Goal: Check status

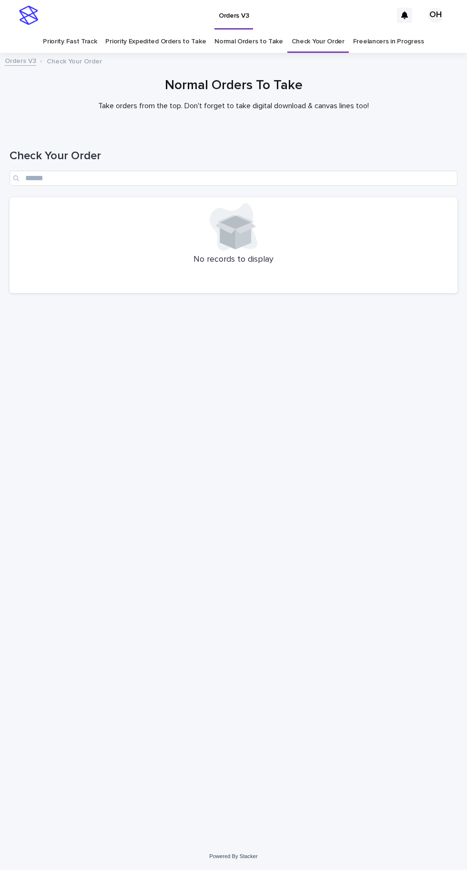
scroll to position [30, 0]
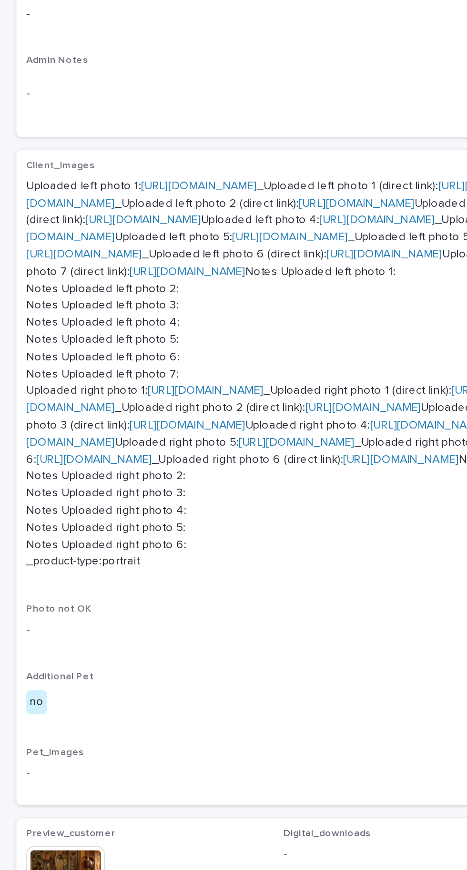
scroll to position [753, 0]
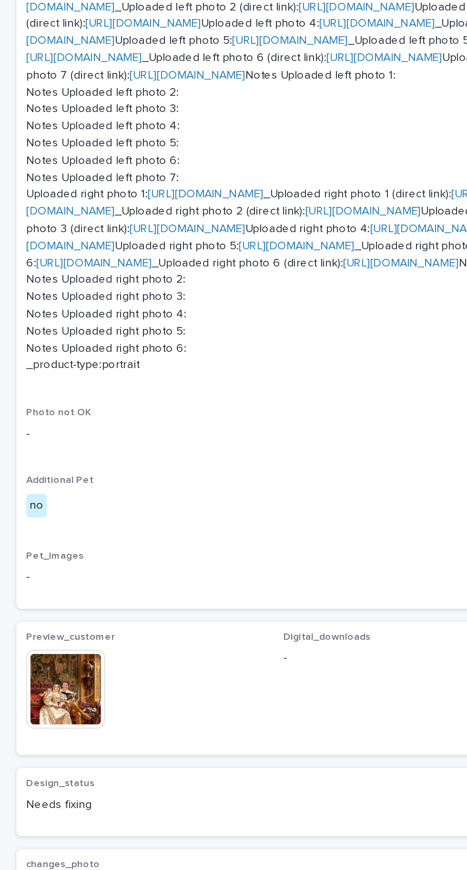
click at [51, 595] on img at bounding box center [38, 572] width 46 height 46
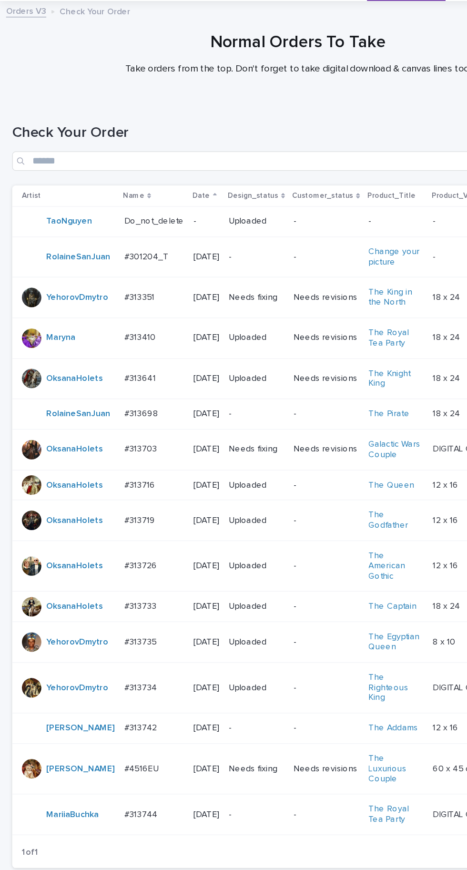
click at [108, 647] on div "#4516EU #4516EU" at bounding box center [120, 655] width 47 height 16
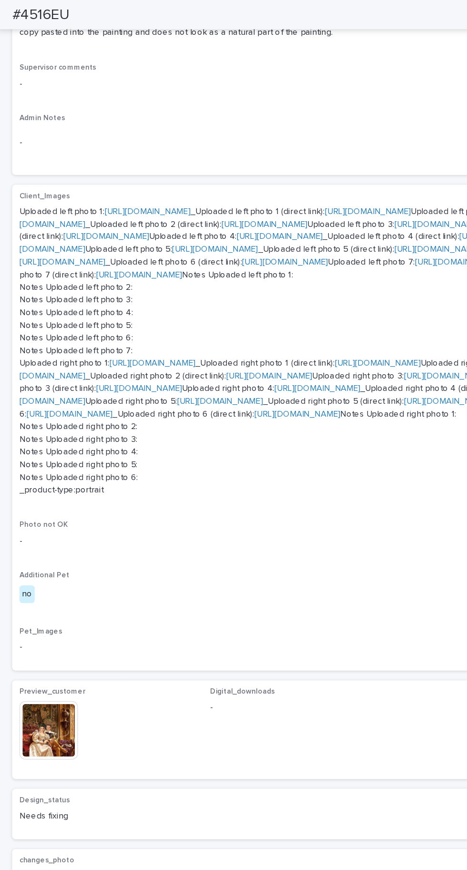
scroll to position [753, 0]
click at [42, 595] on img at bounding box center [38, 572] width 46 height 46
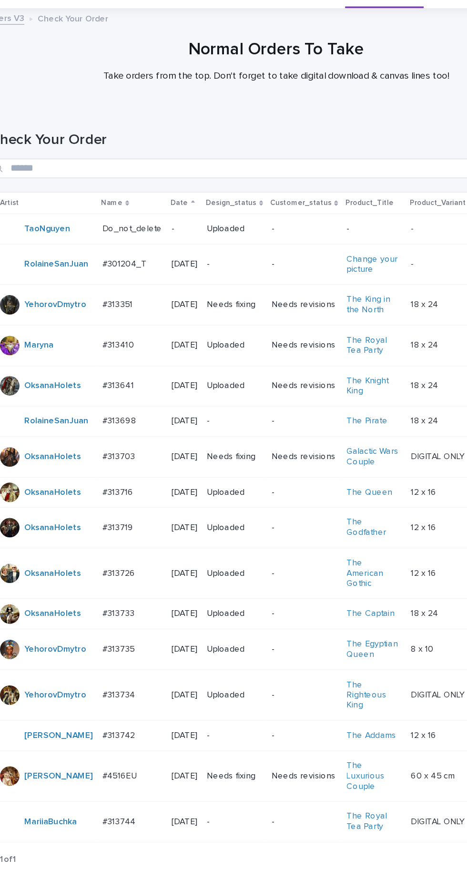
scroll to position [30, 0]
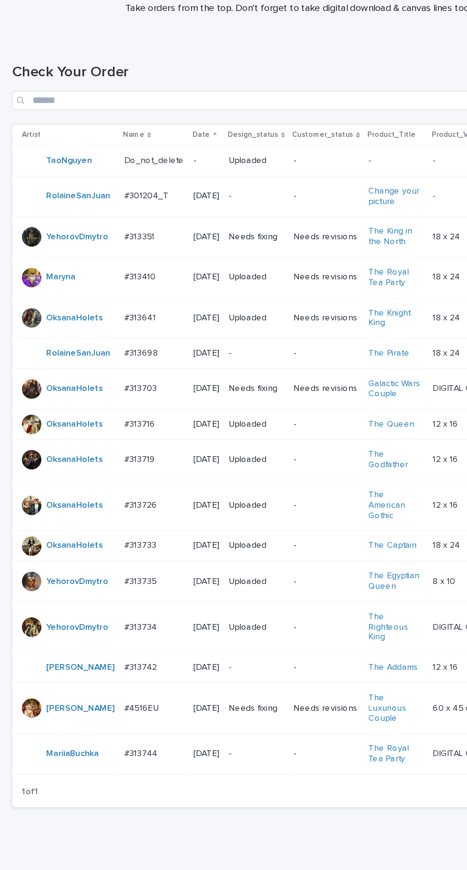
click at [125, 647] on div "#4516EU #4516EU" at bounding box center [120, 655] width 47 height 16
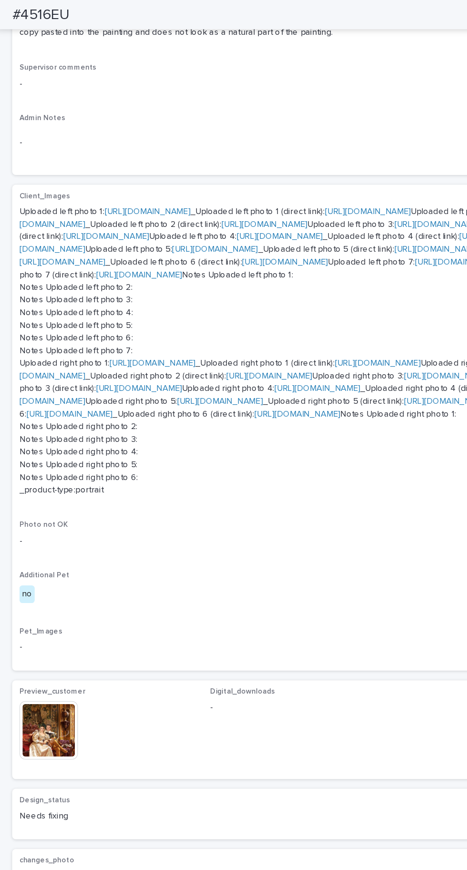
scroll to position [504, 0]
click at [153, 288] on link "[URL][DOMAIN_NAME]" at bounding box center [119, 284] width 67 height 7
click at [137, 298] on link "[URL][DOMAIN_NAME]" at bounding box center [216, 289] width 402 height 17
click at [317, 298] on link "[URL][DOMAIN_NAME]" at bounding box center [350, 294] width 67 height 7
click at [215, 308] on link "[URL][DOMAIN_NAME]" at bounding box center [248, 304] width 67 height 7
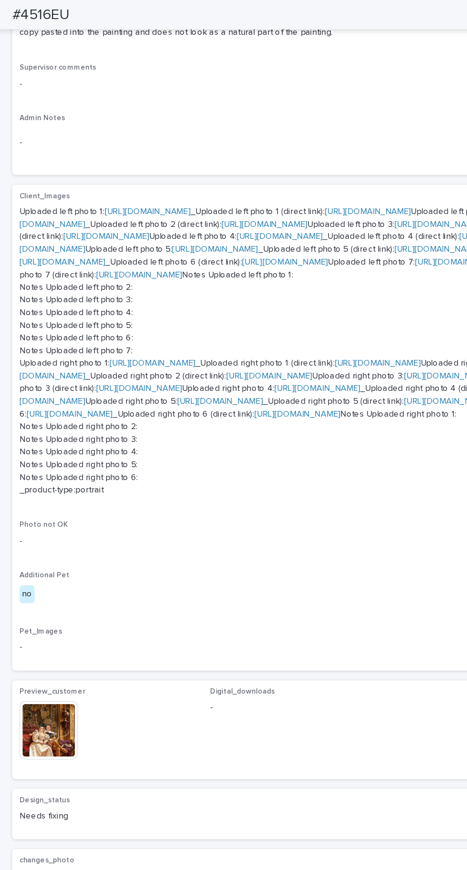
click at [139, 318] on link "[URL][DOMAIN_NAME]" at bounding box center [172, 314] width 67 height 7
click at [88, 328] on link "[URL][DOMAIN_NAME]" at bounding box center [54, 324] width 67 height 7
click at [153, 288] on link "[URL][DOMAIN_NAME]" at bounding box center [119, 284] width 67 height 7
click at [48, 595] on img at bounding box center [38, 572] width 46 height 46
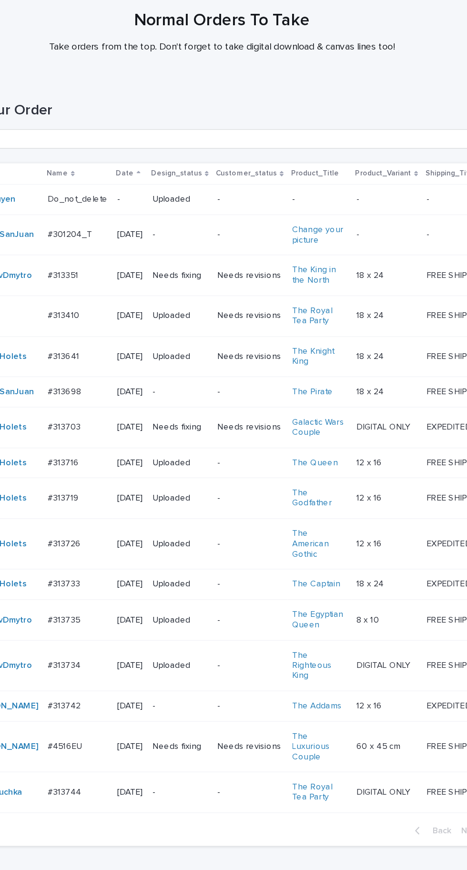
scroll to position [30, 0]
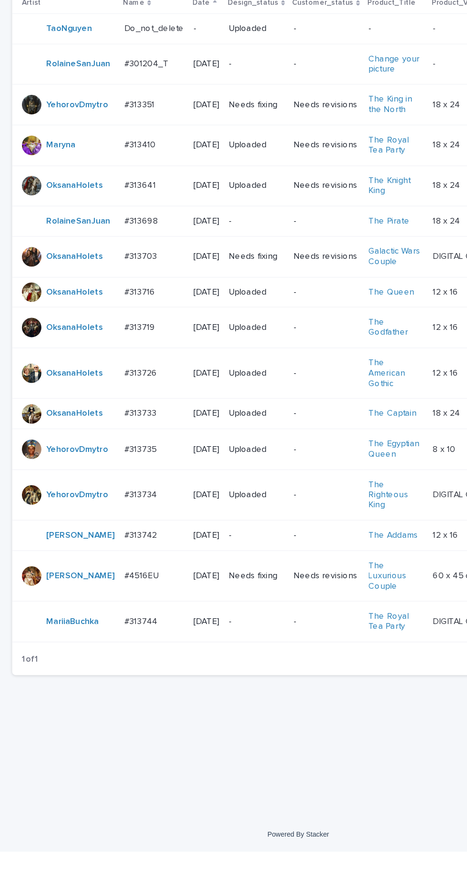
click at [120, 650] on p at bounding box center [120, 654] width 47 height 8
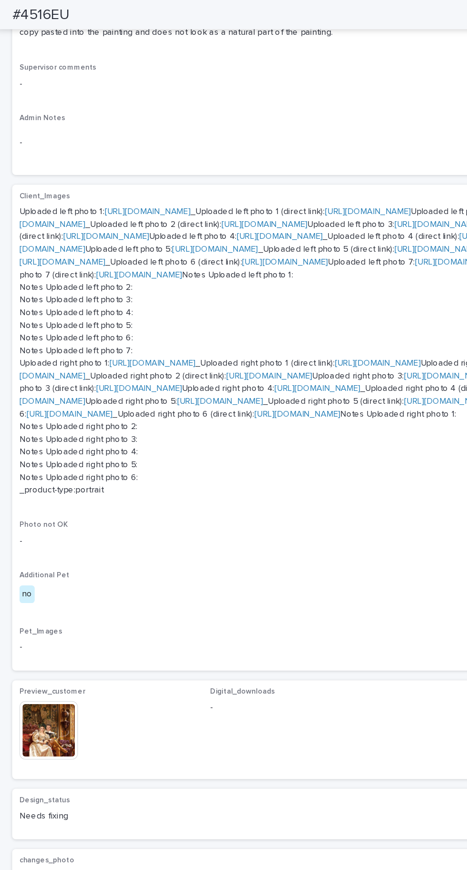
scroll to position [753, 0]
click at [58, 595] on img at bounding box center [38, 572] width 46 height 46
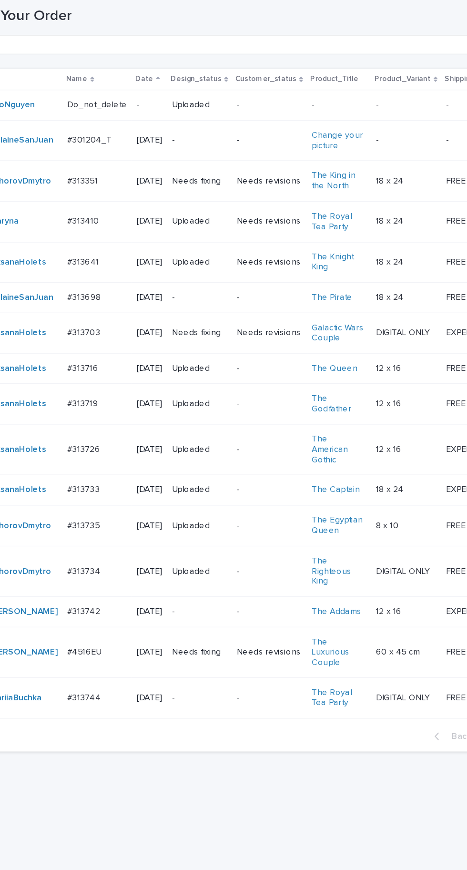
scroll to position [30, 0]
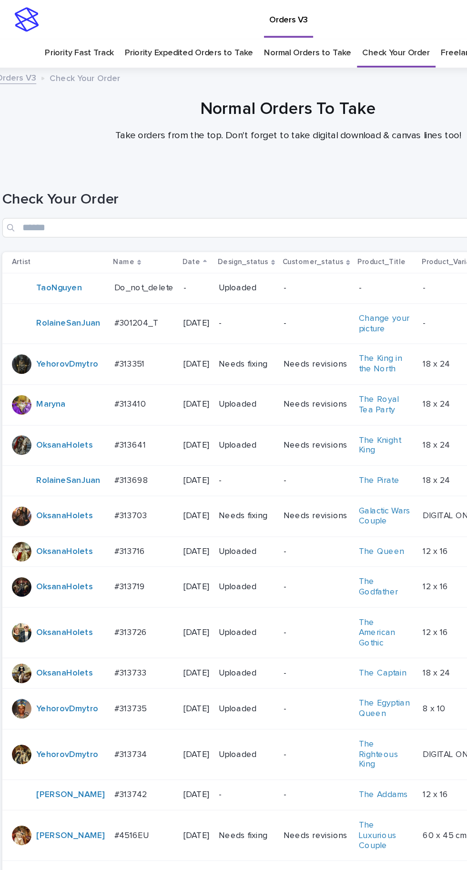
click at [116, 649] on p "#4516EU" at bounding box center [111, 654] width 29 height 10
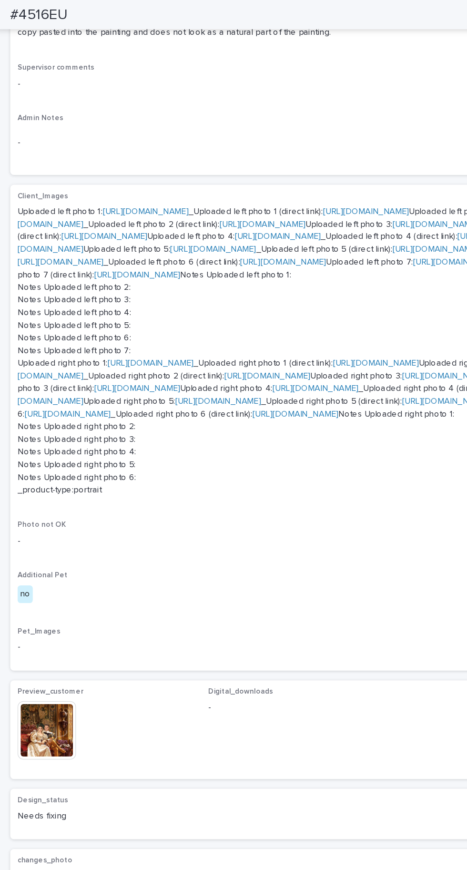
scroll to position [753, 0]
click at [55, 595] on img at bounding box center [38, 572] width 46 height 46
